Goal: Go to known website: Access a specific website the user already knows

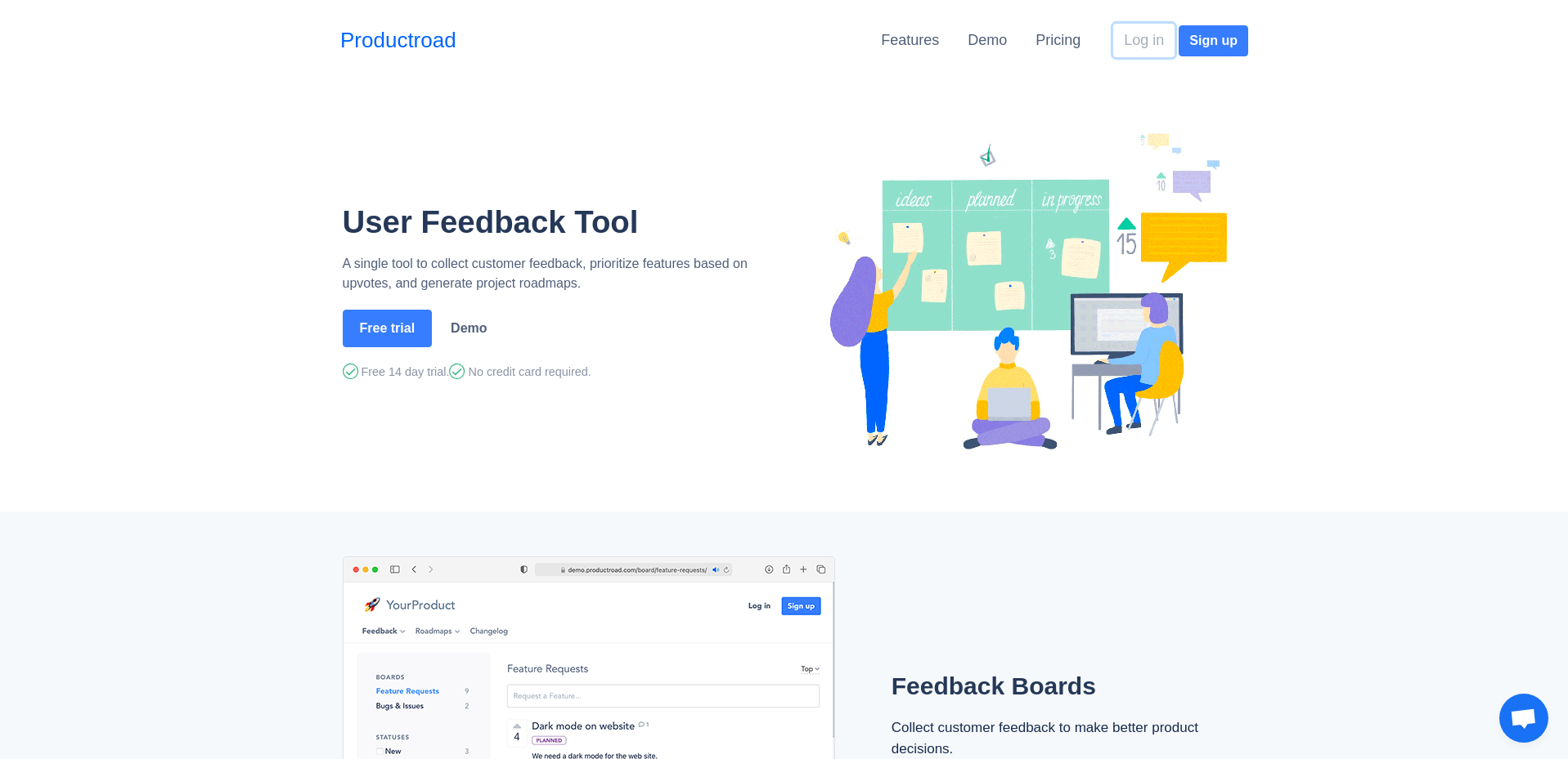
click at [1141, 39] on button "Log in" at bounding box center [1143, 40] width 62 height 34
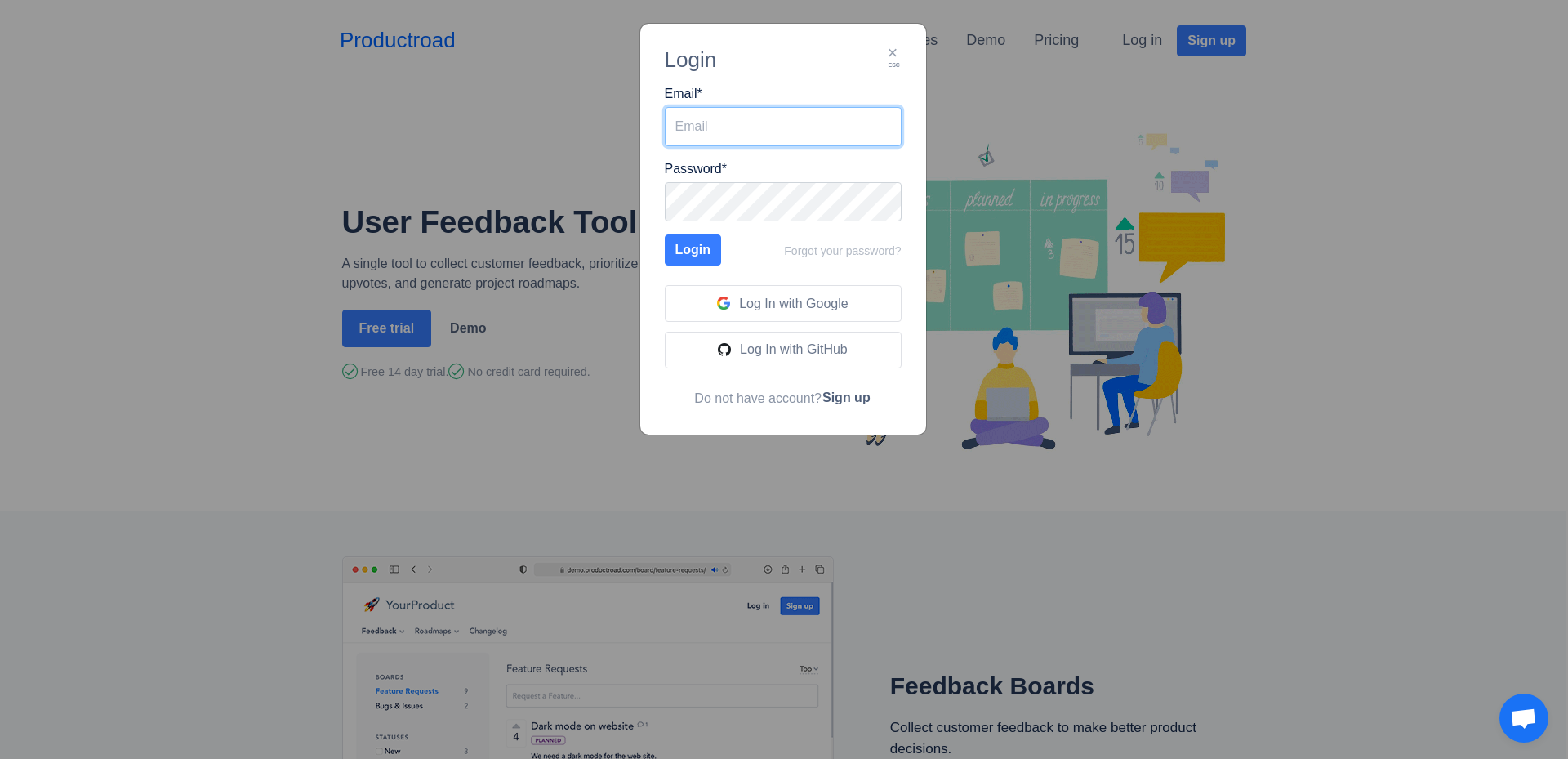
type input "tomas.karas@creativesites.sk"
click at [696, 255] on button "Login" at bounding box center [694, 250] width 57 height 31
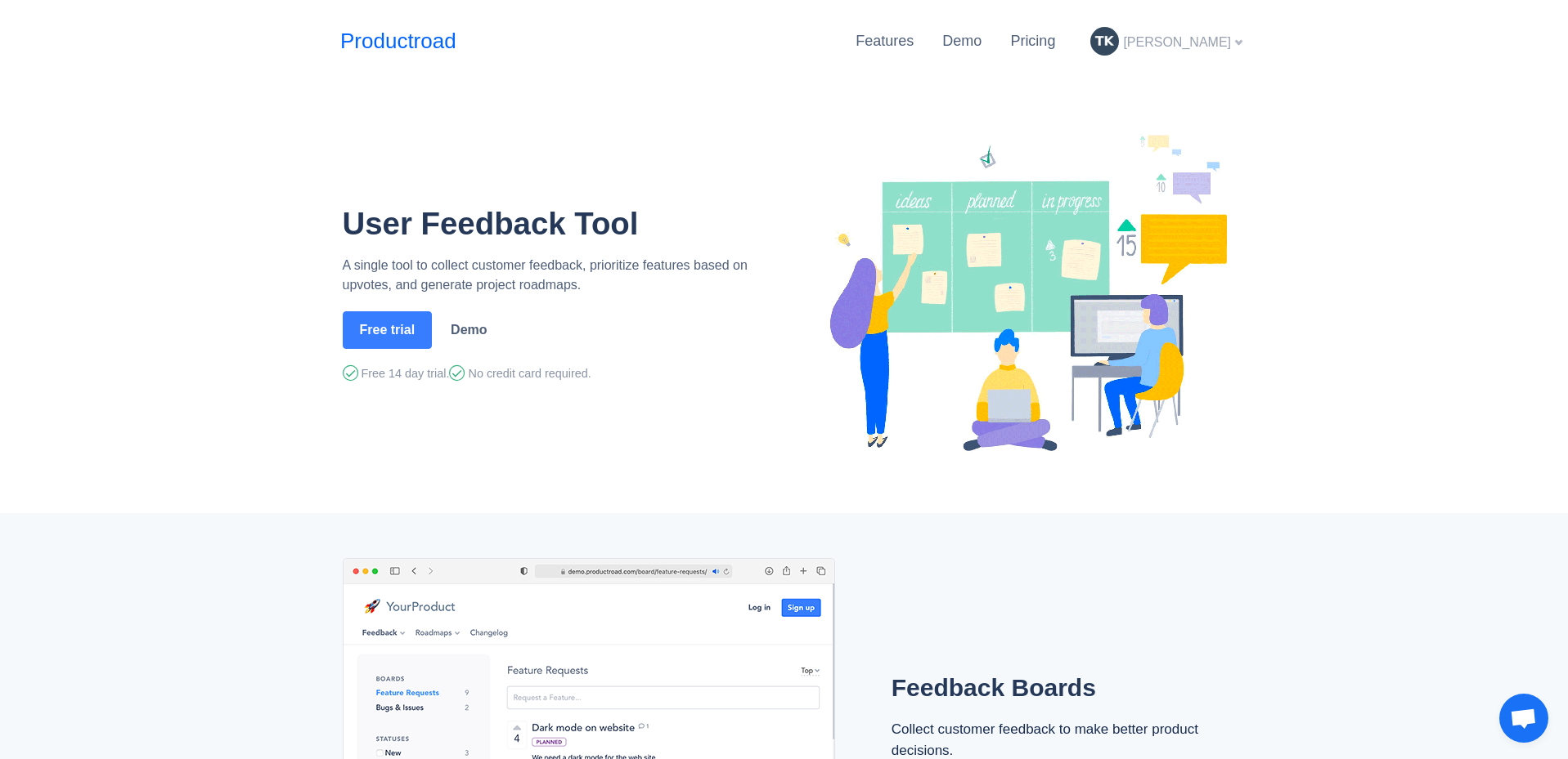
click at [1200, 46] on span "[PERSON_NAME]" at bounding box center [1177, 42] width 108 height 14
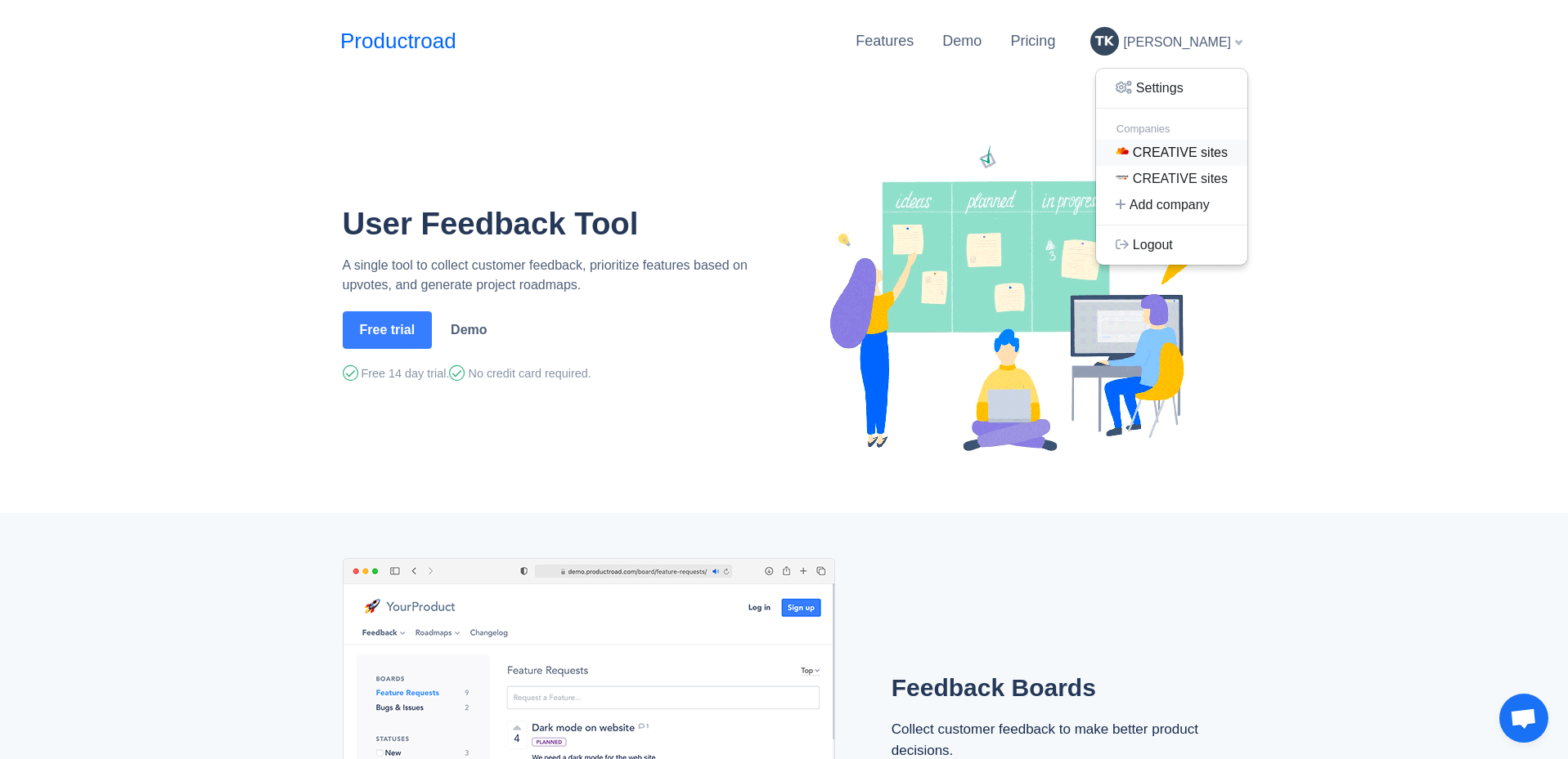
click at [1194, 146] on link "CREATIVE sites" at bounding box center [1171, 153] width 151 height 26
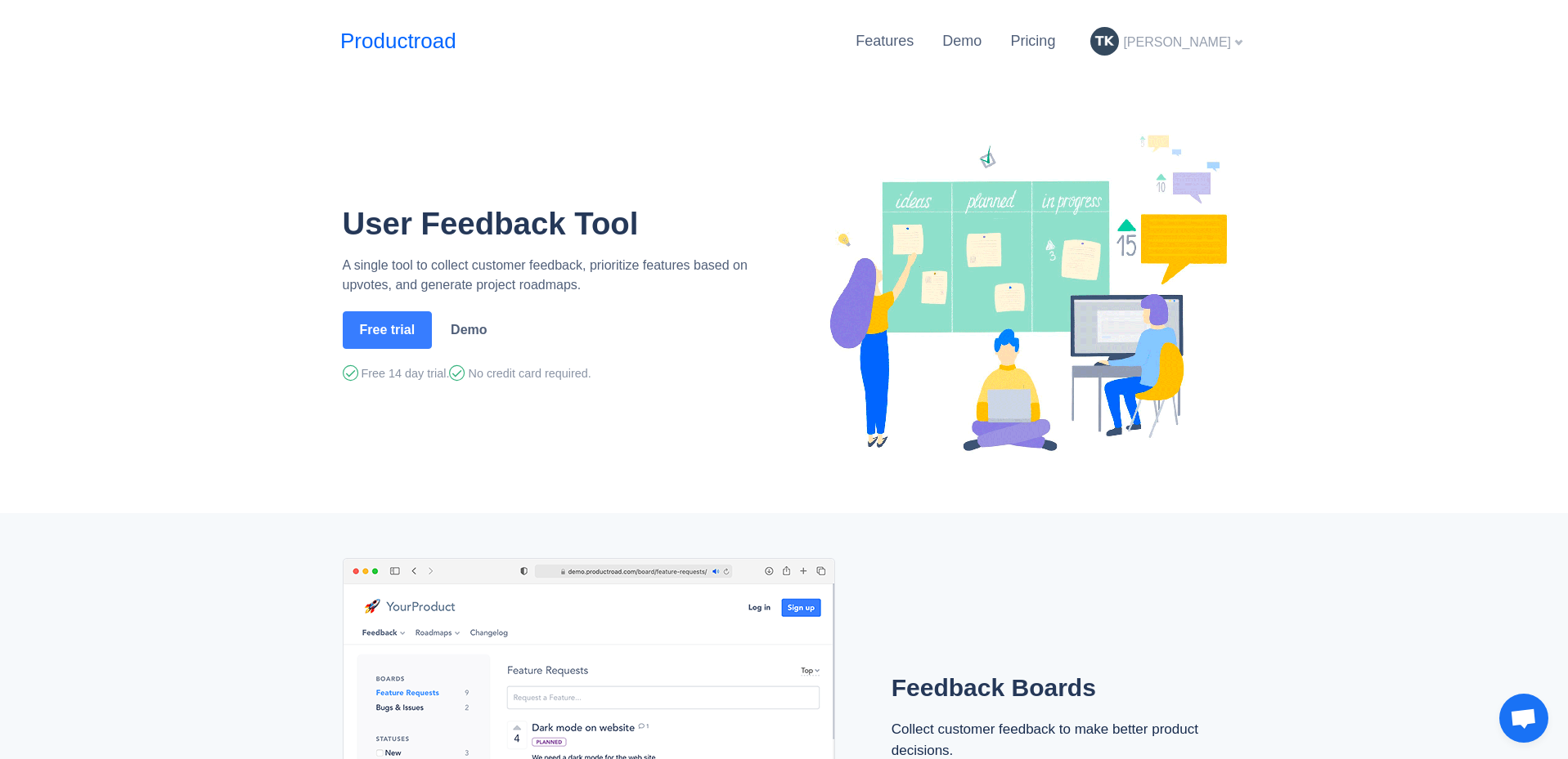
click at [1187, 43] on span "[PERSON_NAME]" at bounding box center [1177, 42] width 108 height 14
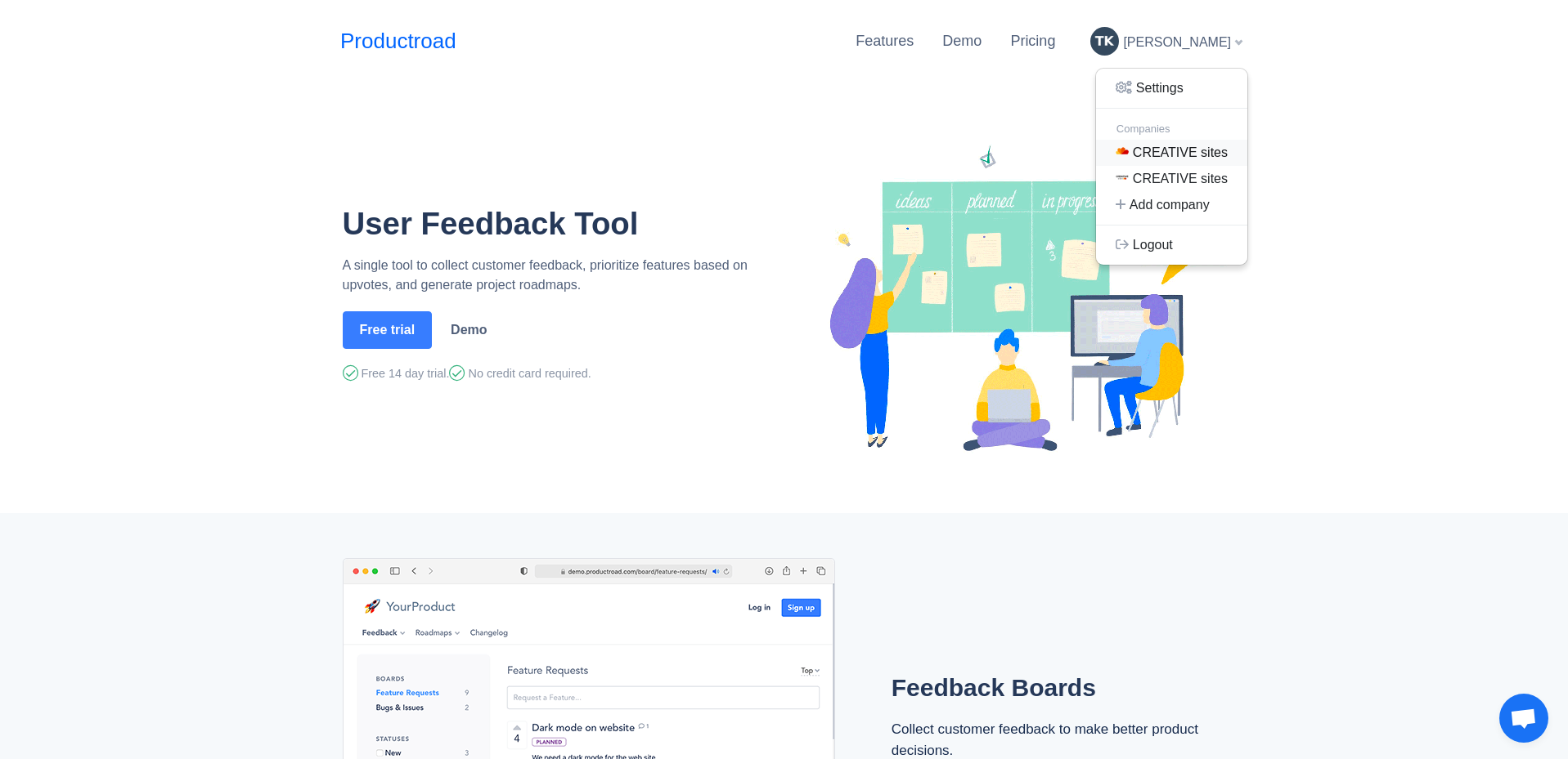
click at [1170, 154] on link "CREATIVE sites" at bounding box center [1171, 153] width 151 height 26
